Goal: Check status: Check status

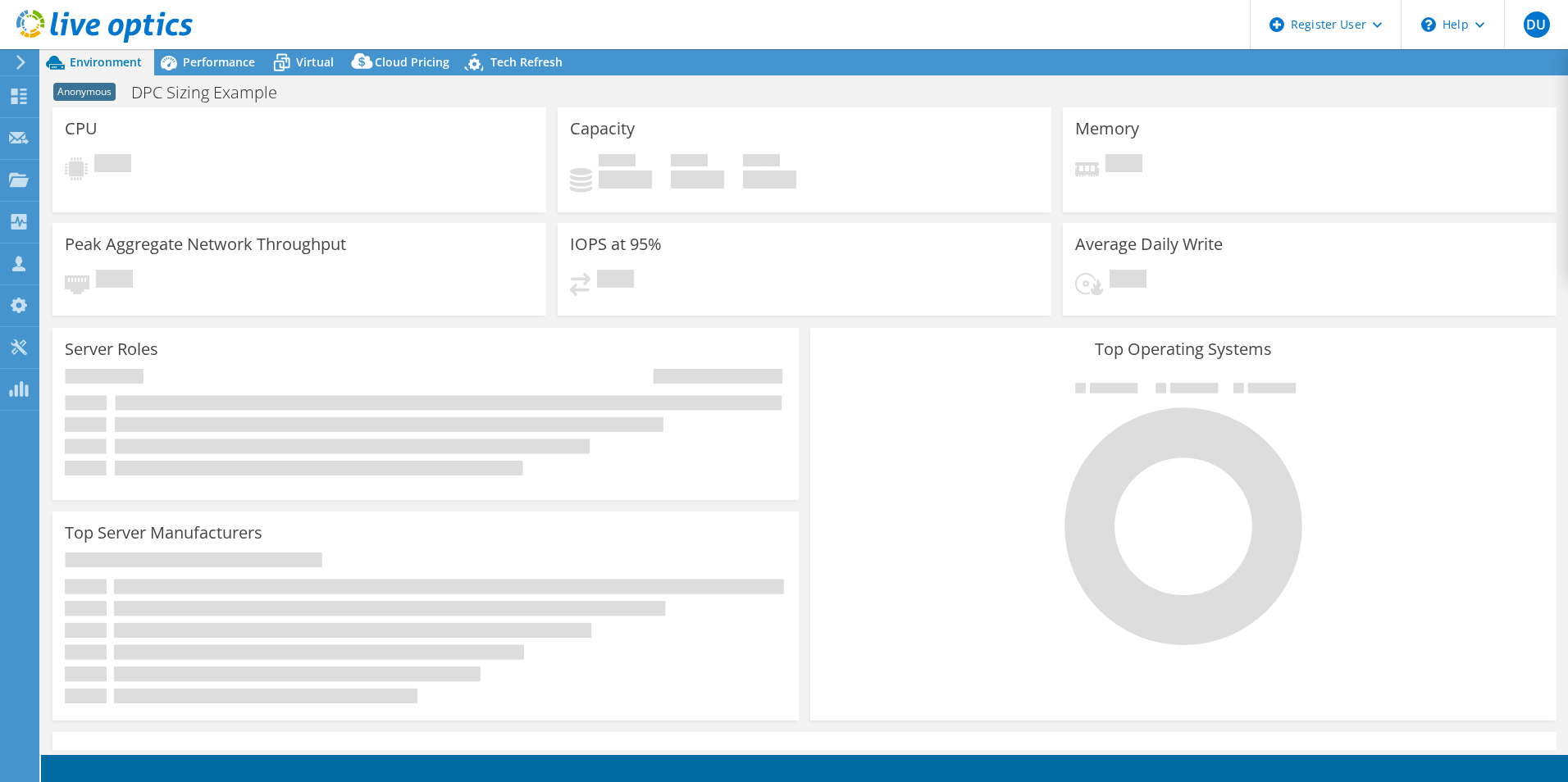
select select "USD"
select select "EUFrankfurt"
select select "EUR"
select select "USEast"
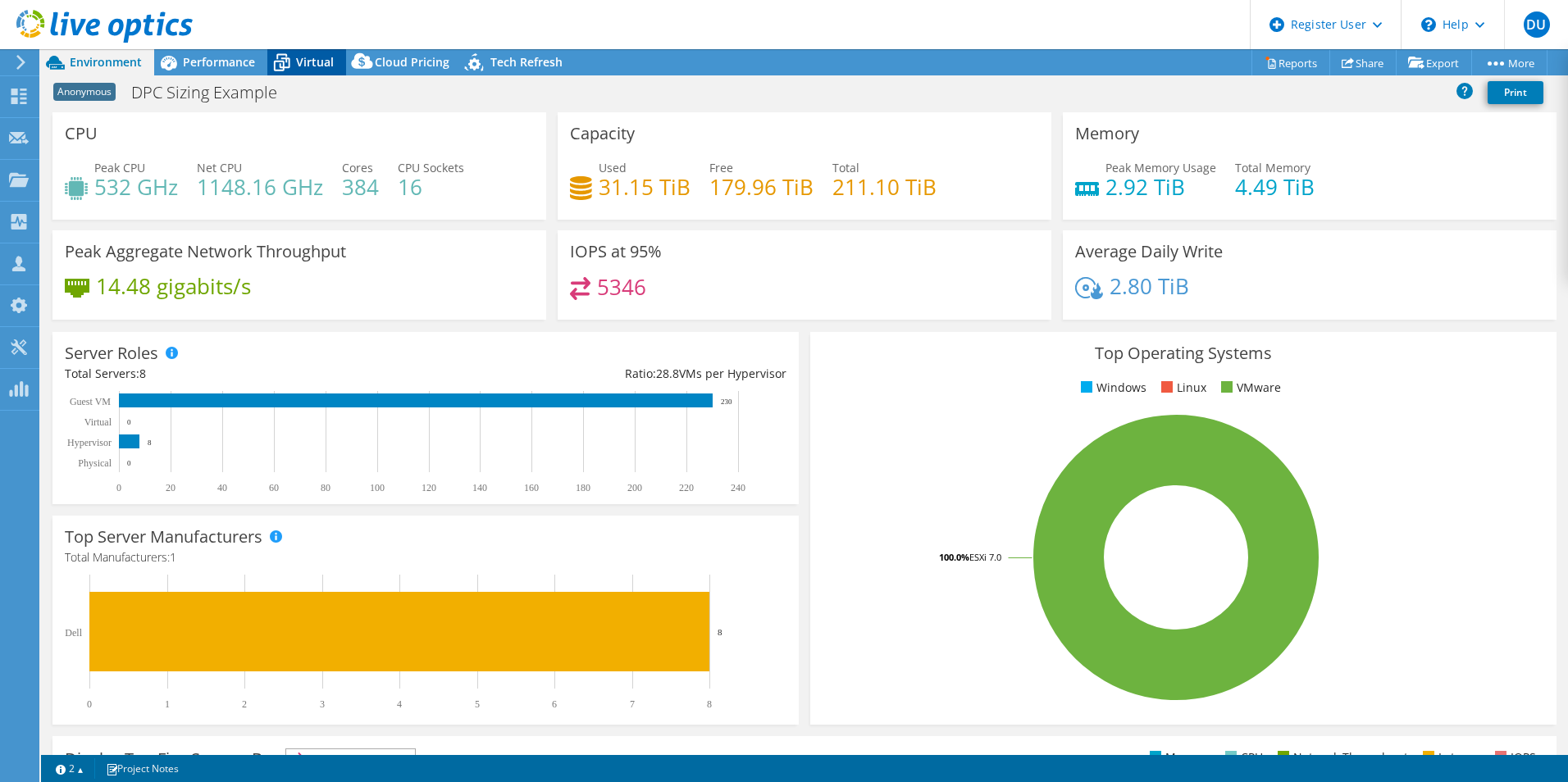
click at [274, 61] on icon at bounding box center [281, 63] width 16 height 13
